Goal: Task Accomplishment & Management: Use online tool/utility

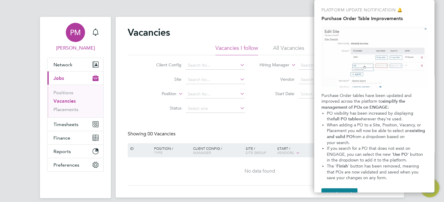
click at [72, 48] on span "[PERSON_NAME]" at bounding box center [75, 48] width 57 height 7
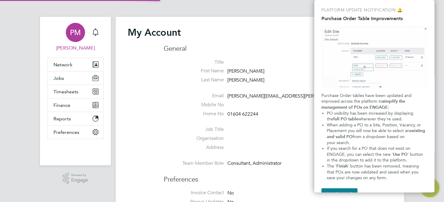
type input "paul.mott@berryrecruitment.co.uk"
click at [72, 48] on span "[PERSON_NAME]" at bounding box center [75, 48] width 57 height 7
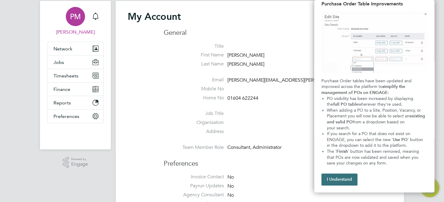
scroll to position [30, 0]
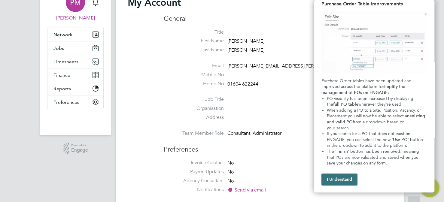
click at [346, 181] on button "I Understand" at bounding box center [340, 180] width 36 height 12
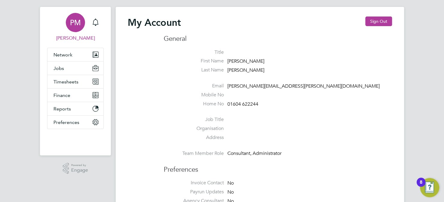
scroll to position [0, 0]
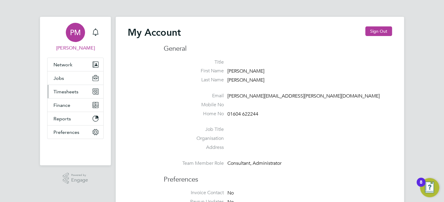
click at [72, 93] on span "Timesheets" at bounding box center [66, 92] width 25 height 6
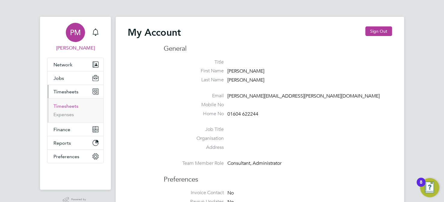
click at [67, 106] on link "Timesheets" at bounding box center [66, 106] width 25 height 6
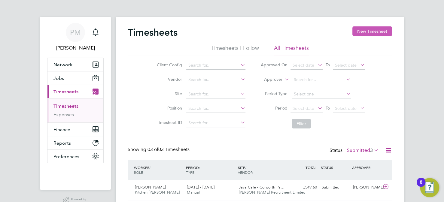
click at [376, 32] on button "New Timesheet" at bounding box center [373, 31] width 40 height 10
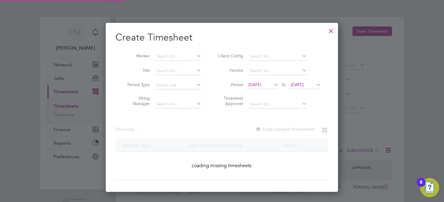
scroll to position [169, 233]
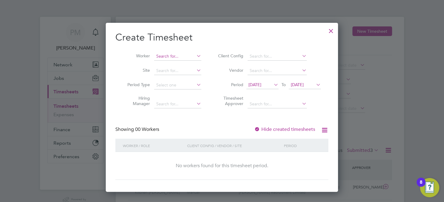
click at [171, 55] on input at bounding box center [177, 56] width 47 height 8
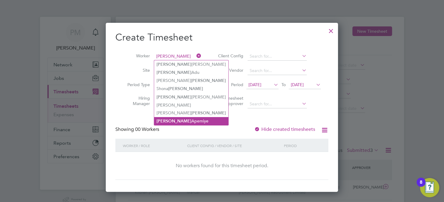
click at [183, 119] on li "[PERSON_NAME]" at bounding box center [191, 121] width 74 height 8
type input "[PERSON_NAME]"
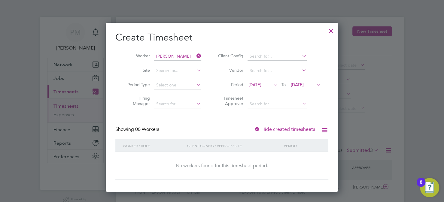
click at [273, 84] on icon at bounding box center [273, 85] width 0 height 8
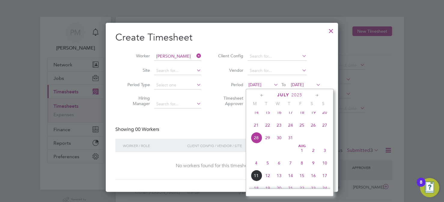
click at [257, 166] on span "4" at bounding box center [256, 163] width 11 height 11
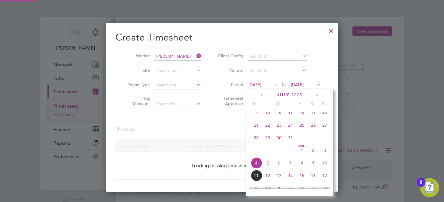
scroll to position [169, 233]
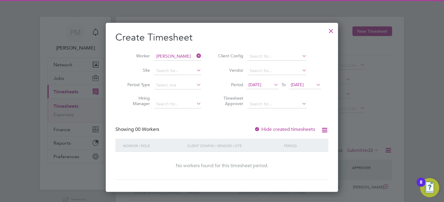
click at [304, 83] on span "[DATE]" at bounding box center [297, 84] width 13 height 5
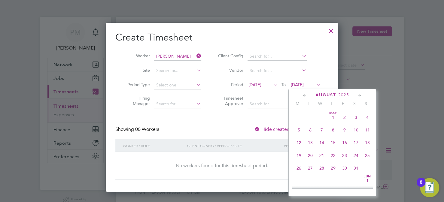
scroll to position [195, 0]
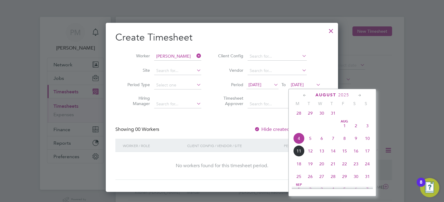
click at [371, 142] on span "10" at bounding box center [367, 138] width 11 height 11
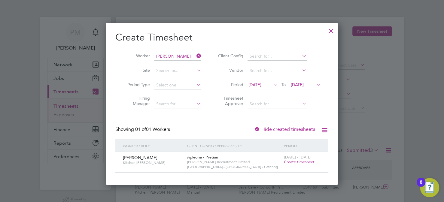
click at [300, 162] on span "Create timesheet" at bounding box center [299, 162] width 31 height 5
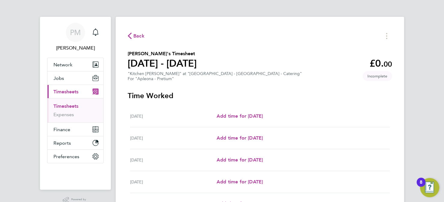
click at [130, 36] on icon "button" at bounding box center [130, 36] width 4 height 6
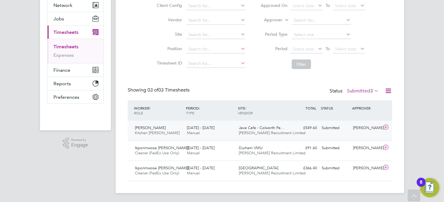
click at [261, 129] on span "Java Cafe - Colworth Pa…" at bounding box center [262, 127] width 46 height 5
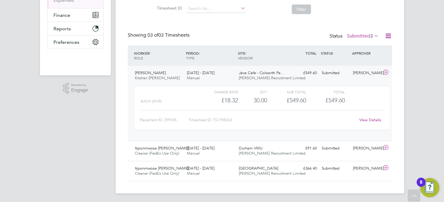
click at [370, 118] on link "View Details" at bounding box center [371, 120] width 22 height 5
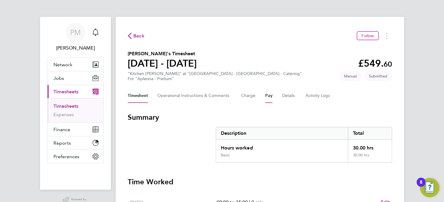
click at [269, 95] on button "Pay" at bounding box center [269, 96] width 7 height 14
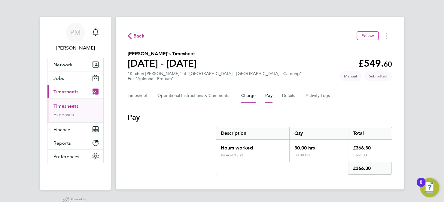
click at [254, 96] on button "Charge" at bounding box center [248, 96] width 14 height 14
click at [292, 96] on button "Details" at bounding box center [289, 96] width 14 height 14
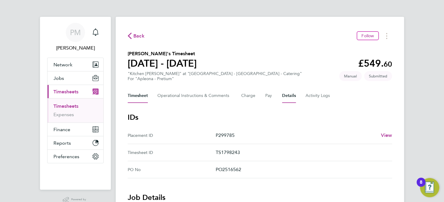
click at [140, 96] on button "Timesheet" at bounding box center [138, 96] width 20 height 14
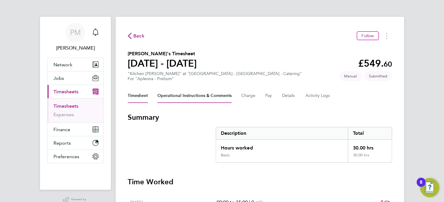
click at [184, 94] on Comments-tab "Operational Instructions & Comments" at bounding box center [195, 96] width 74 height 14
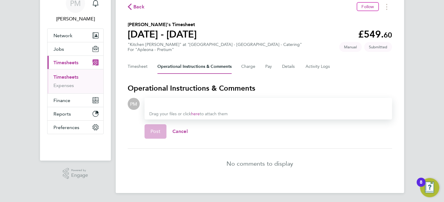
scroll to position [29, 0]
click at [134, 7] on span "Back" at bounding box center [139, 6] width 11 height 7
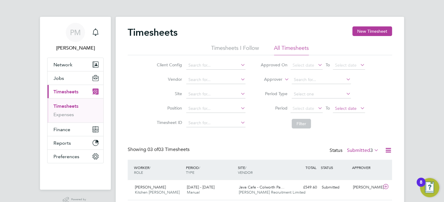
scroll to position [30, 0]
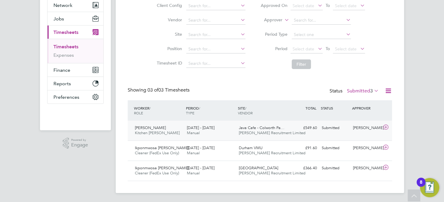
click at [386, 126] on icon at bounding box center [387, 127] width 8 height 5
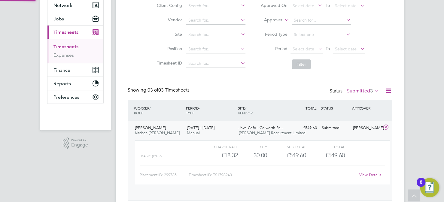
scroll to position [3, 3]
click at [387, 126] on icon at bounding box center [387, 127] width 8 height 5
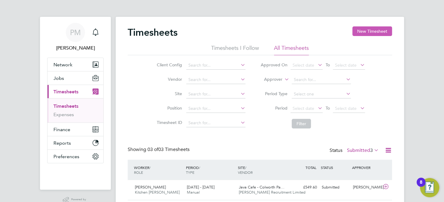
click at [380, 28] on button "New Timesheet" at bounding box center [373, 31] width 40 height 10
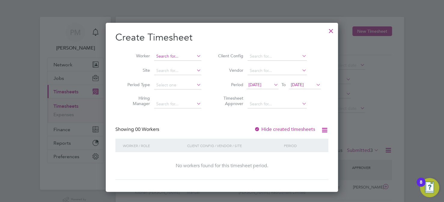
click at [195, 58] on input at bounding box center [177, 56] width 47 height 8
click at [195, 55] on icon at bounding box center [195, 56] width 0 height 8
click at [195, 56] on icon at bounding box center [195, 56] width 0 height 8
click at [189, 55] on input at bounding box center [177, 56] width 47 height 8
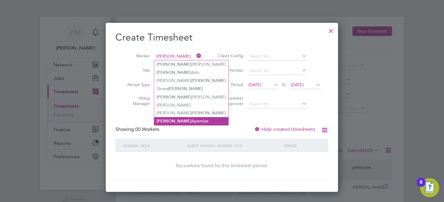
click at [182, 120] on li "[PERSON_NAME]" at bounding box center [191, 121] width 74 height 8
type input "[PERSON_NAME]"
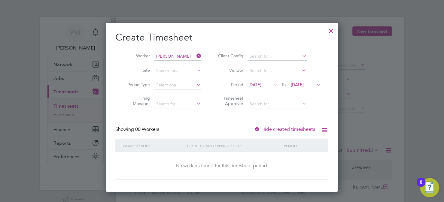
click at [273, 85] on icon at bounding box center [273, 85] width 0 height 8
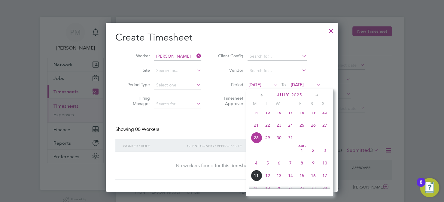
click at [257, 168] on span "4" at bounding box center [256, 163] width 11 height 11
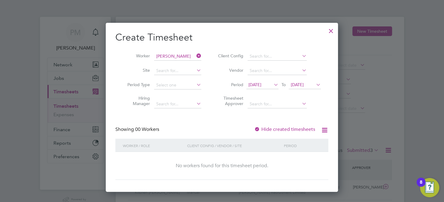
click at [315, 85] on icon at bounding box center [315, 85] width 0 height 8
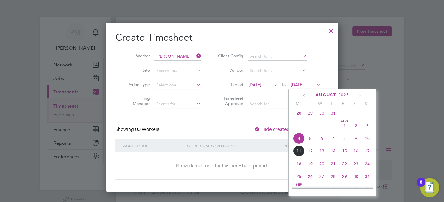
click at [344, 142] on span "8" at bounding box center [344, 138] width 11 height 11
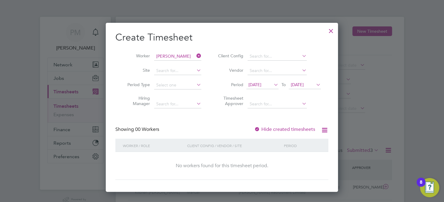
click at [315, 83] on icon at bounding box center [315, 85] width 0 height 8
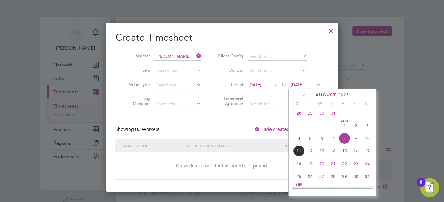
click at [297, 142] on span "4" at bounding box center [299, 138] width 11 height 11
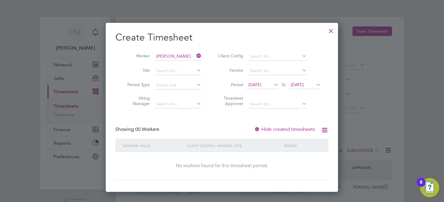
click at [315, 84] on icon at bounding box center [315, 85] width 0 height 8
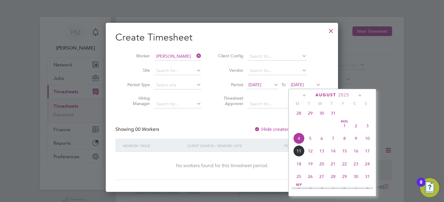
click at [367, 142] on span "10" at bounding box center [367, 138] width 11 height 11
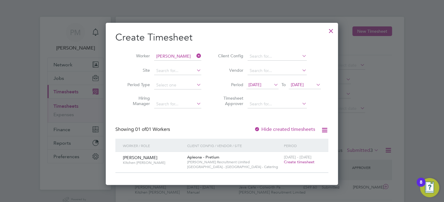
click at [299, 161] on span "Create timesheet" at bounding box center [299, 162] width 31 height 5
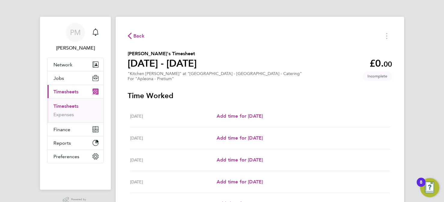
click at [129, 35] on icon "button" at bounding box center [130, 36] width 4 height 6
